Goal: Task Accomplishment & Management: Complete application form

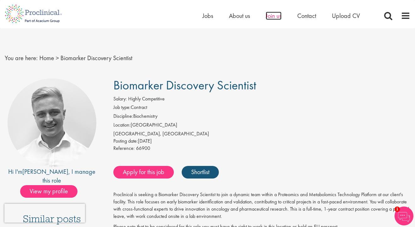
click at [278, 16] on span "Join us" at bounding box center [274, 16] width 16 height 8
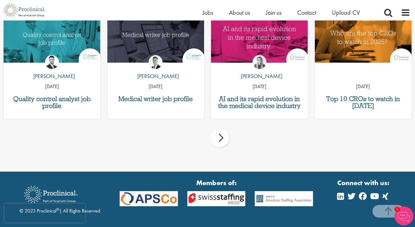
scroll to position [856, 0]
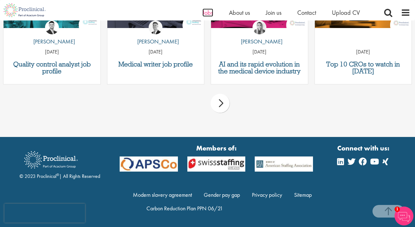
click at [208, 10] on span "Jobs" at bounding box center [207, 12] width 11 height 8
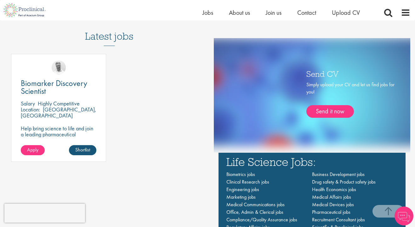
scroll to position [360, 0]
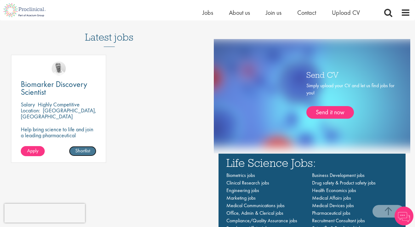
click at [81, 150] on link "Shortlist" at bounding box center [82, 151] width 27 height 10
click at [81, 150] on link "Shortlisted" at bounding box center [80, 151] width 32 height 10
click at [69, 128] on p "Help bring science to life and join a leading pharmaceutical company to play a …" at bounding box center [59, 141] width 76 height 30
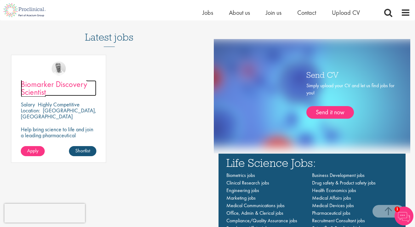
click at [51, 83] on span "Biomarker Discovery Scientist" at bounding box center [54, 88] width 66 height 19
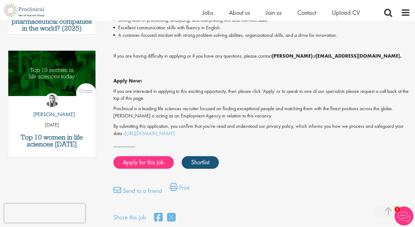
scroll to position [302, 0]
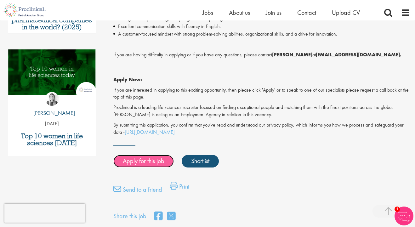
click at [136, 167] on link "Apply for this job" at bounding box center [143, 161] width 60 height 13
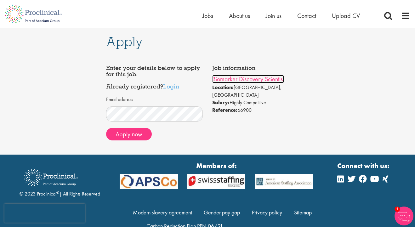
click at [230, 79] on link "Biomarker Discovery Scientist" at bounding box center [248, 79] width 72 height 8
